Goal: Communication & Community: Answer question/provide support

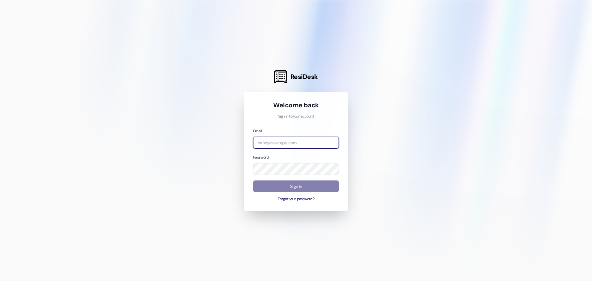
type input "[EMAIL_ADDRESS][DOMAIN_NAME]"
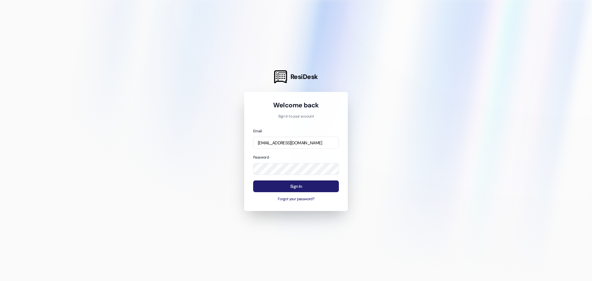
click at [322, 188] on button "Sign In" at bounding box center [296, 186] width 86 height 12
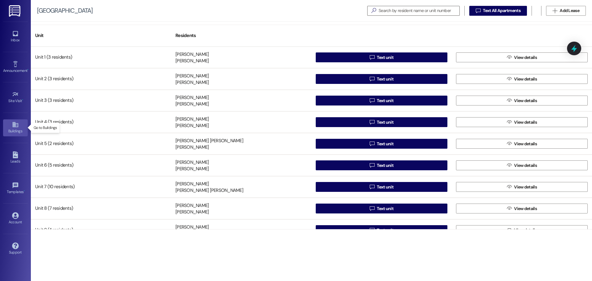
click at [17, 120] on link "Buildings" at bounding box center [15, 127] width 25 height 17
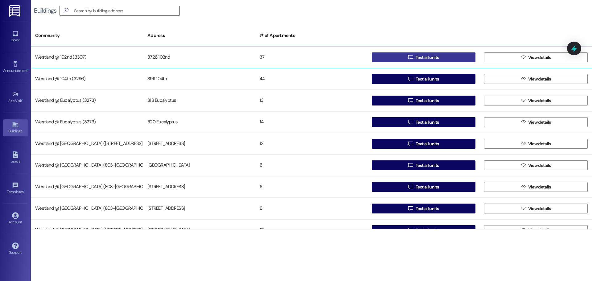
click at [412, 56] on span " Text all units" at bounding box center [423, 57] width 33 height 9
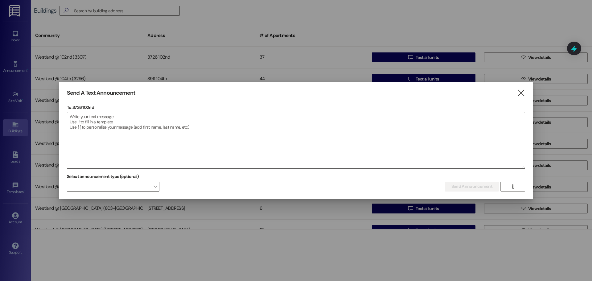
click at [142, 131] on textarea at bounding box center [296, 140] width 458 height 56
drag, startPoint x: 129, startPoint y: 124, endPoint x: 367, endPoint y: 131, distance: 238.0
click at [314, 140] on div "To: 3726 102nd  Drop image file here" at bounding box center [296, 136] width 458 height 64
click at [518, 93] on icon "" at bounding box center [521, 93] width 8 height 6
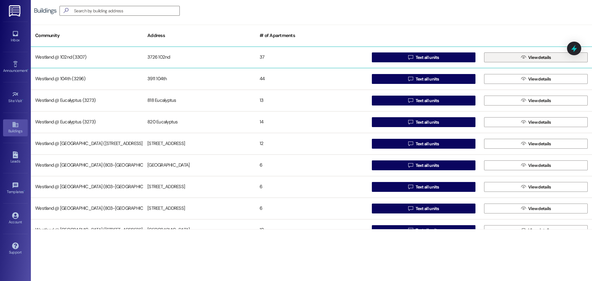
click at [529, 55] on span "View details" at bounding box center [540, 57] width 23 height 6
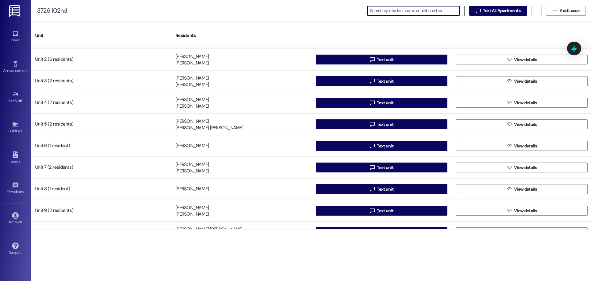
scroll to position [21, 0]
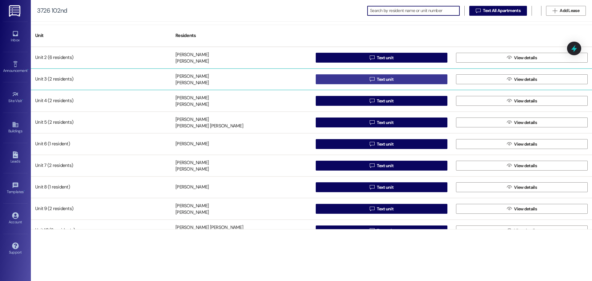
click at [379, 78] on span "Text unit" at bounding box center [385, 79] width 17 height 6
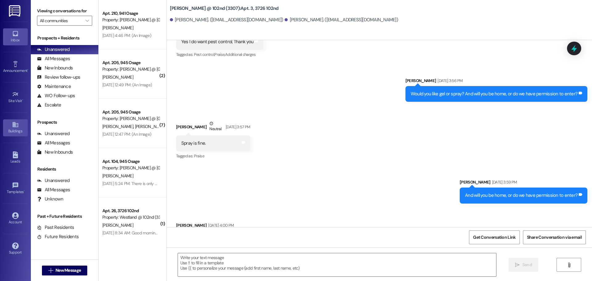
scroll to position [1994, 0]
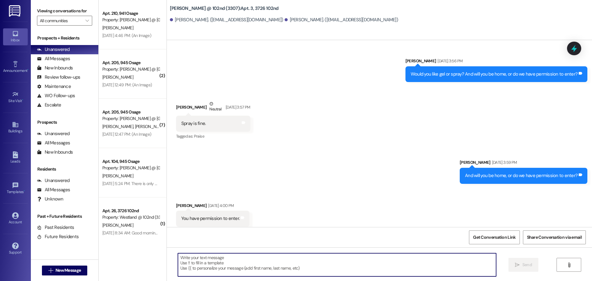
click at [220, 261] on textarea at bounding box center [337, 264] width 318 height 23
paste textarea "Good Afternoon, We are contacting you regarding the items in your parking space…"
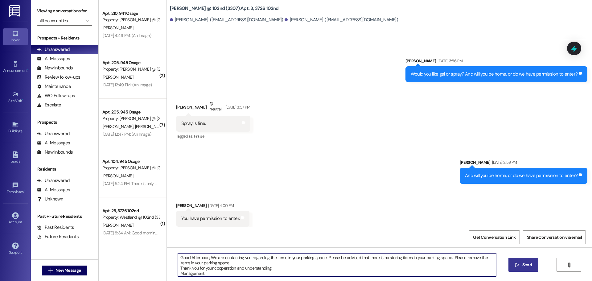
type textarea "Good Afternoon, We are contacting you regarding the items in your parking space…"
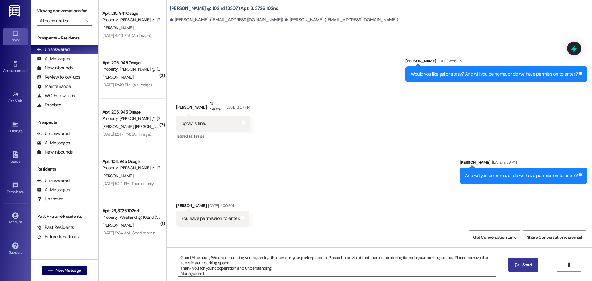
click at [522, 265] on span "Send" at bounding box center [527, 265] width 12 height 6
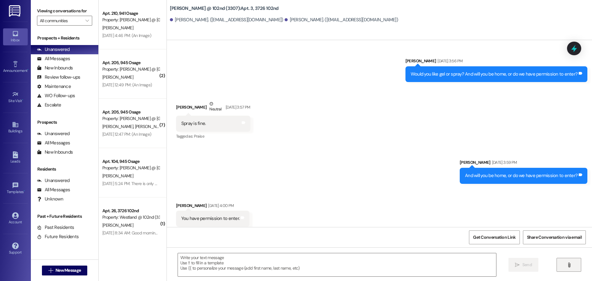
click at [567, 265] on icon "" at bounding box center [569, 265] width 5 height 5
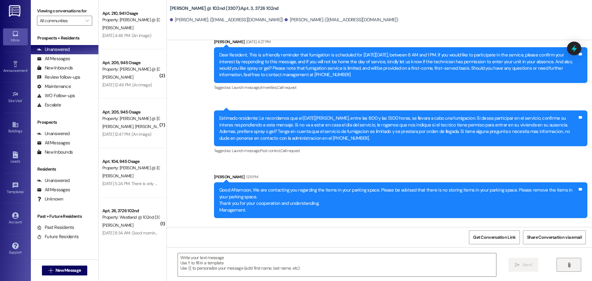
scroll to position [2756, 0]
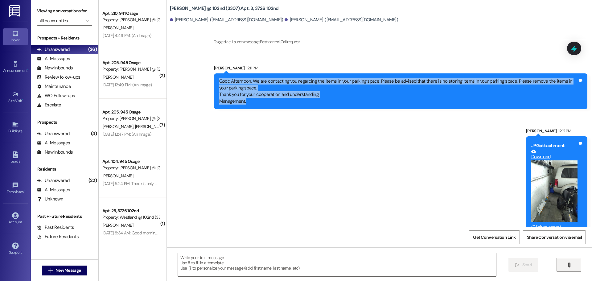
drag, startPoint x: 246, startPoint y: 90, endPoint x: 219, endPoint y: 73, distance: 32.1
click at [219, 78] on div "Good Afternoon, We are contacting you regarding the items in your parking space…" at bounding box center [398, 91] width 359 height 27
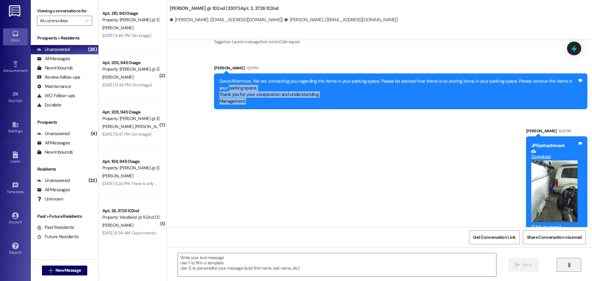
drag, startPoint x: 262, startPoint y: 87, endPoint x: 258, endPoint y: 91, distance: 5.3
click at [262, 88] on div "Good Afternoon, We are contacting you regarding the items in your parking space…" at bounding box center [398, 91] width 359 height 27
drag, startPoint x: 245, startPoint y: 88, endPoint x: 248, endPoint y: 91, distance: 4.0
click at [245, 89] on div "Good Afternoon, We are contacting you regarding the items in your parking space…" at bounding box center [398, 91] width 359 height 27
click at [250, 91] on div "Good Afternoon, We are contacting you regarding the items in your parking space…" at bounding box center [398, 91] width 359 height 27
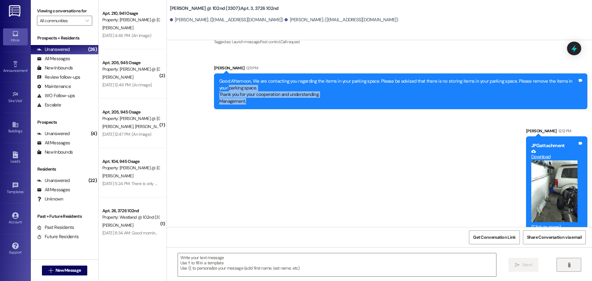
click at [256, 87] on div "Good Afternoon, We are contacting you regarding the items in your parking space…" at bounding box center [398, 91] width 359 height 27
click at [255, 87] on div "Good Afternoon, We are contacting you regarding the items in your parking space…" at bounding box center [398, 91] width 359 height 27
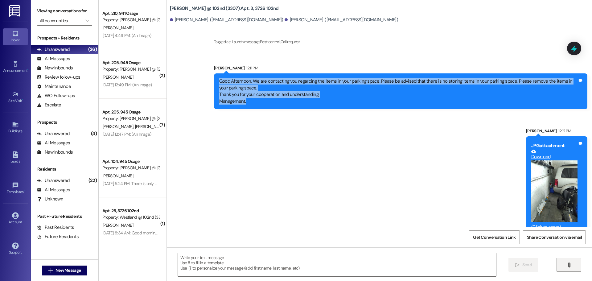
drag, startPoint x: 247, startPoint y: 89, endPoint x: 189, endPoint y: 70, distance: 60.3
copy div "Good Afternoon, We are contacting you regarding the items in your parking space…"
